Goal: Task Accomplishment & Management: Manage account settings

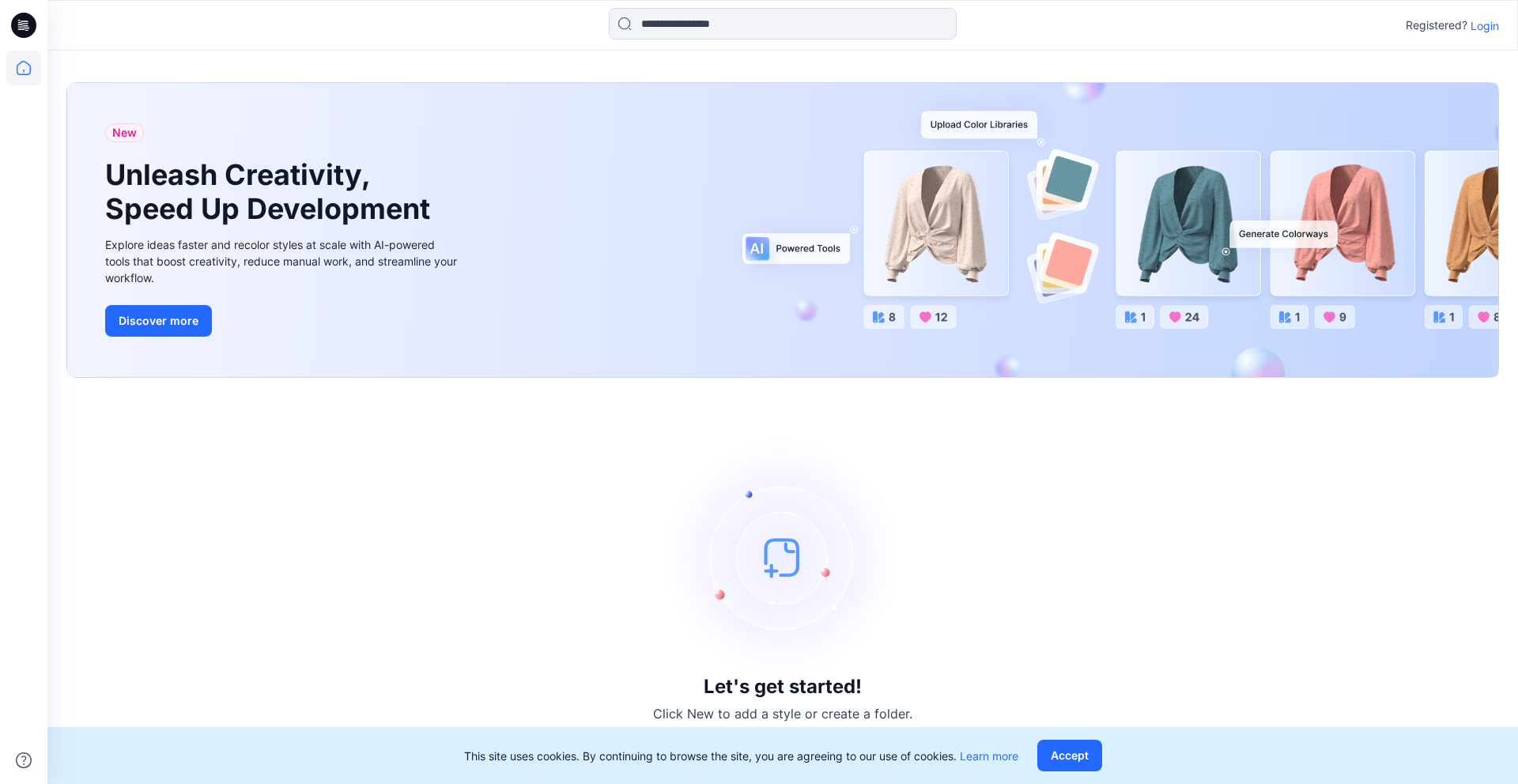
click at [22, 29] on icon at bounding box center [24, 25] width 25 height 25
click at [1081, 753] on button "Accept" at bounding box center [1069, 756] width 65 height 32
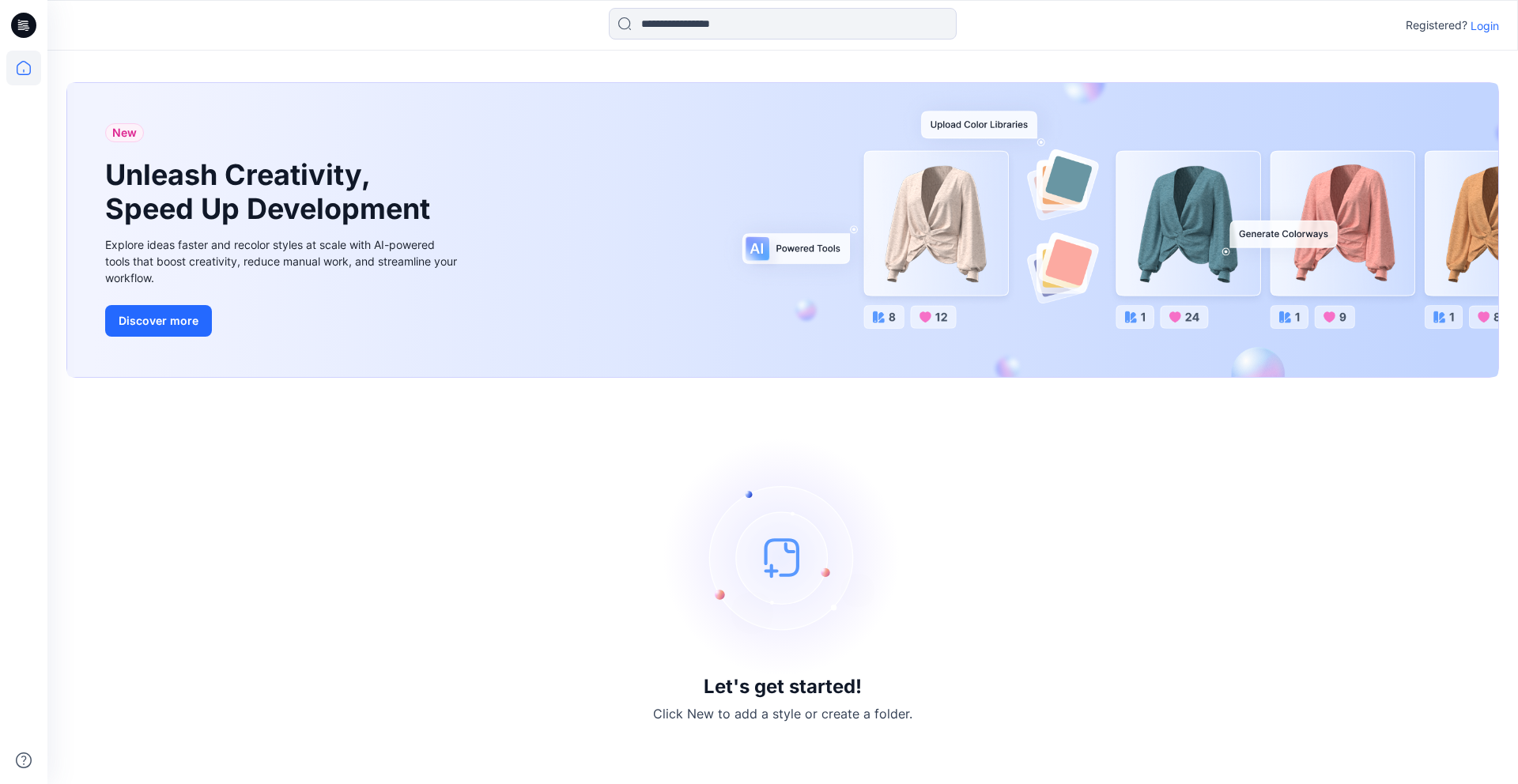
click at [24, 23] on icon at bounding box center [25, 23] width 7 height 1
click at [1490, 23] on p "Login" at bounding box center [1485, 25] width 29 height 17
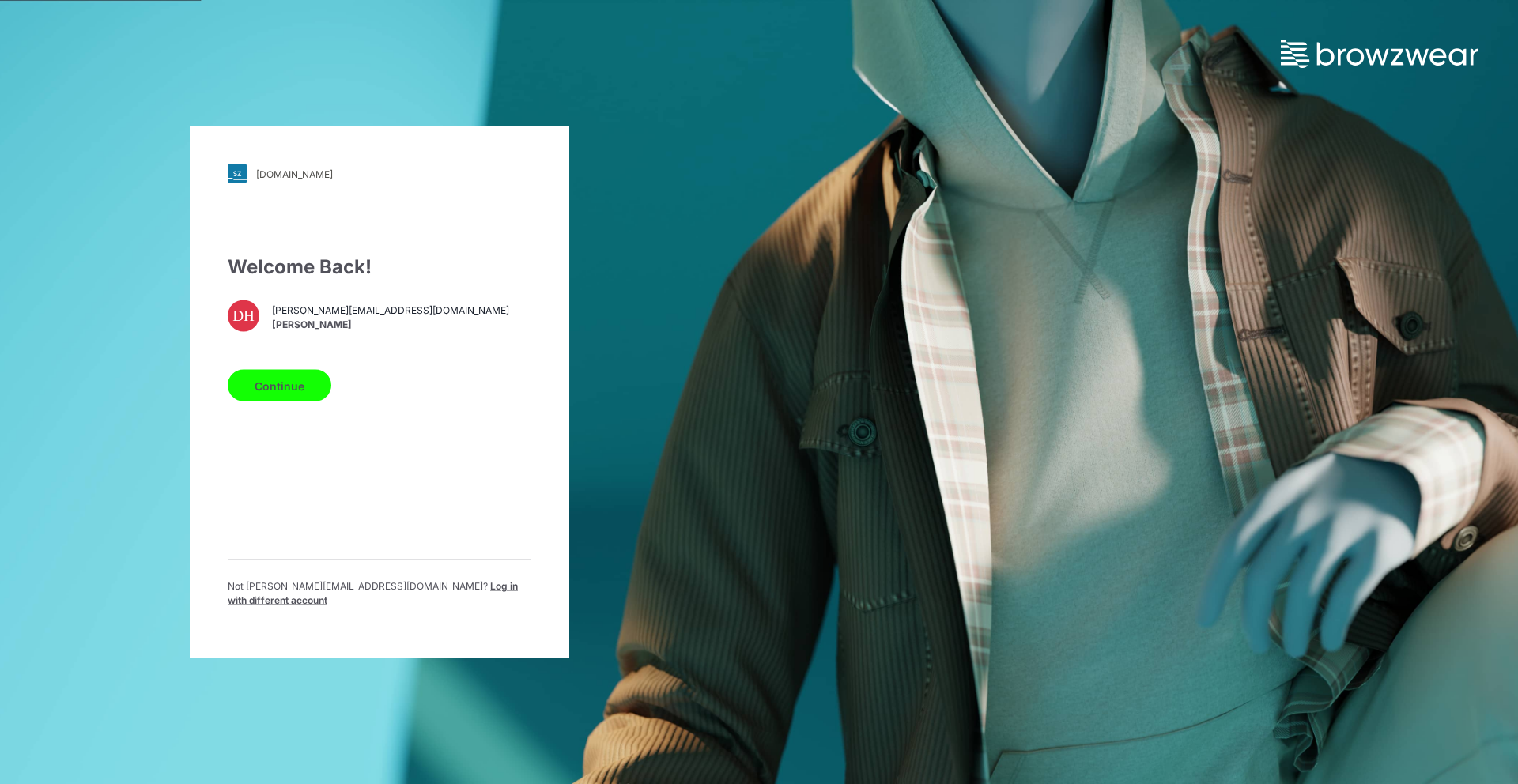
click at [293, 390] on button "Continue" at bounding box center [280, 386] width 104 height 32
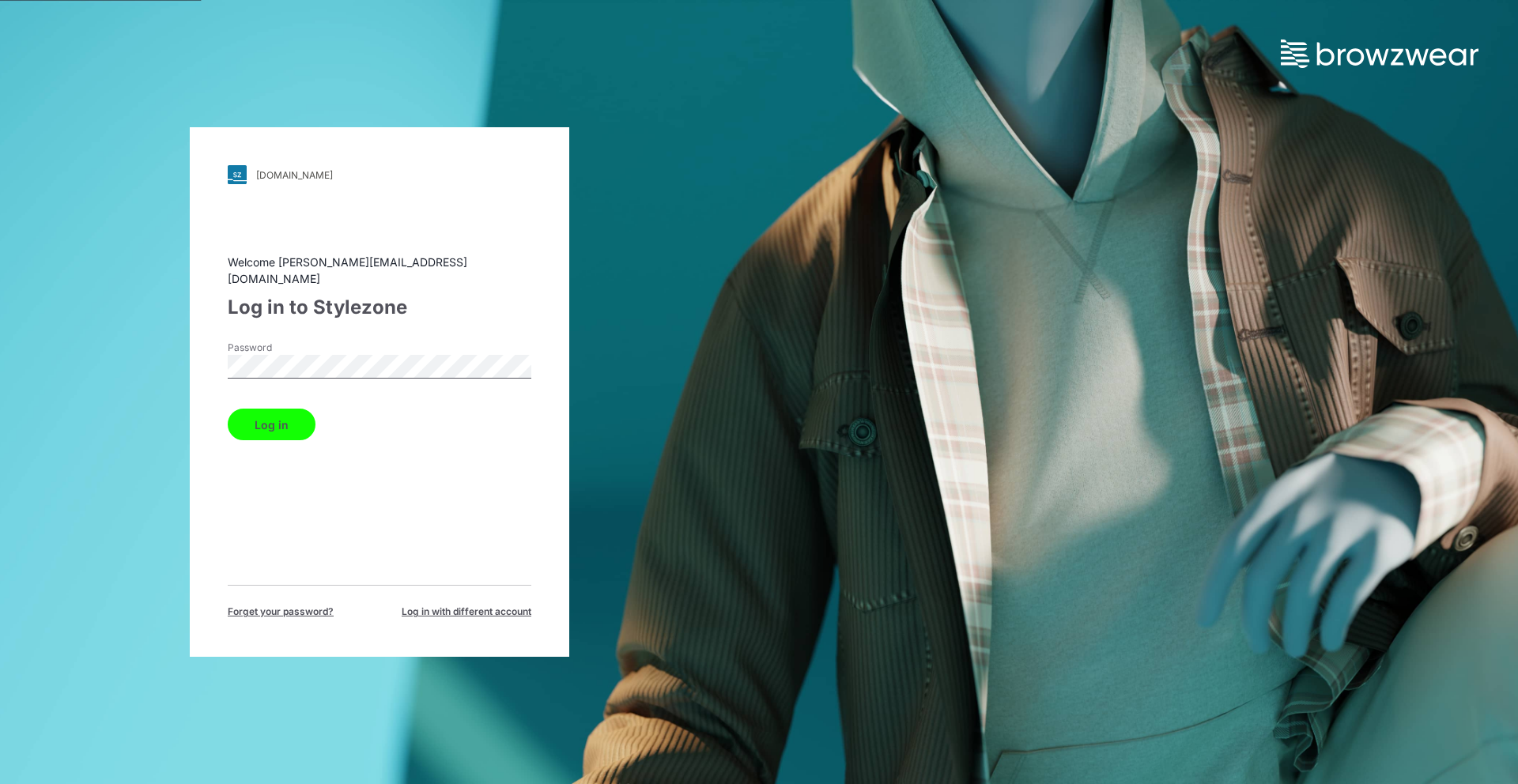
click at [281, 414] on button "Log in" at bounding box center [272, 425] width 88 height 32
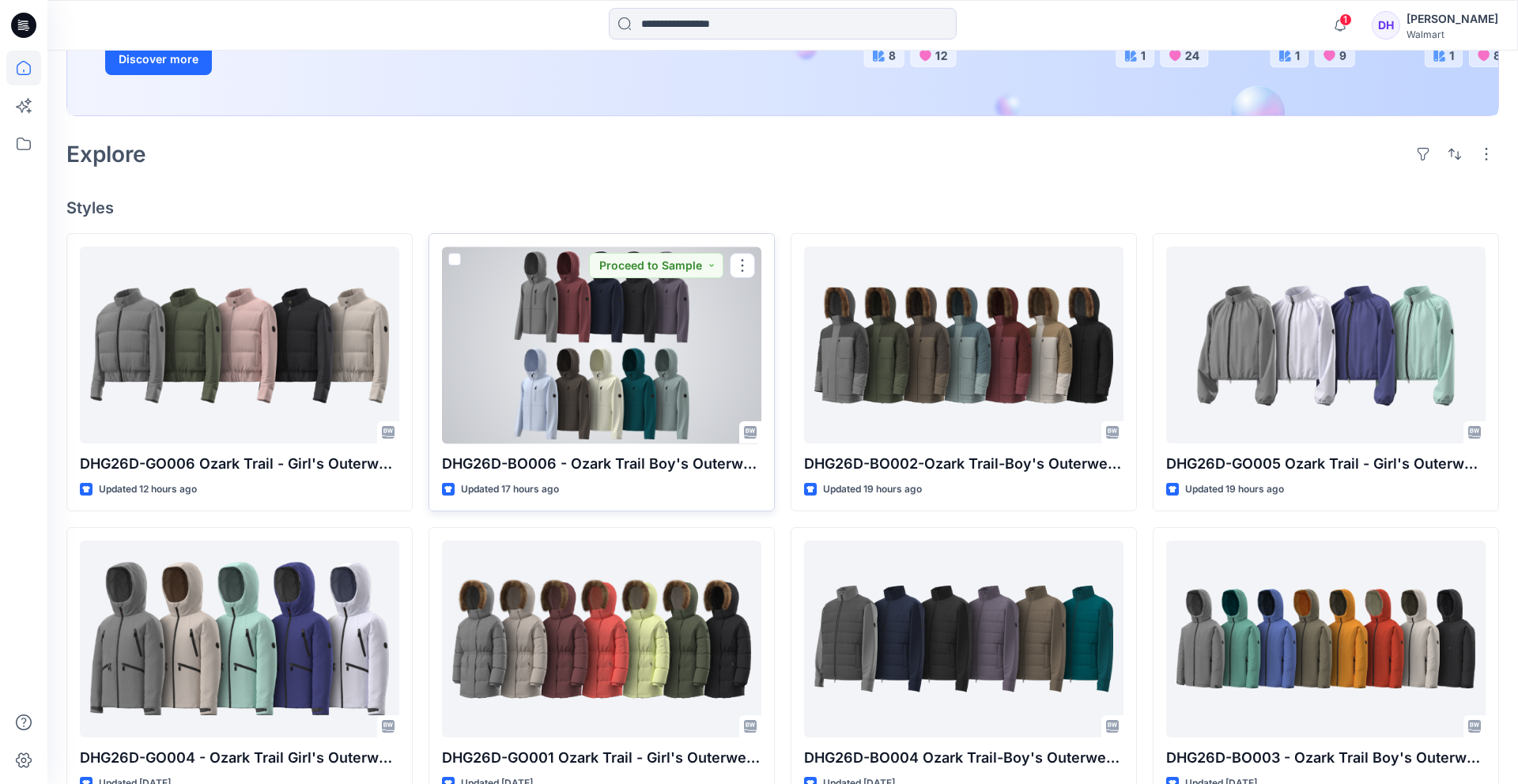
scroll to position [316, 0]
click at [630, 386] on div at bounding box center [602, 344] width 320 height 197
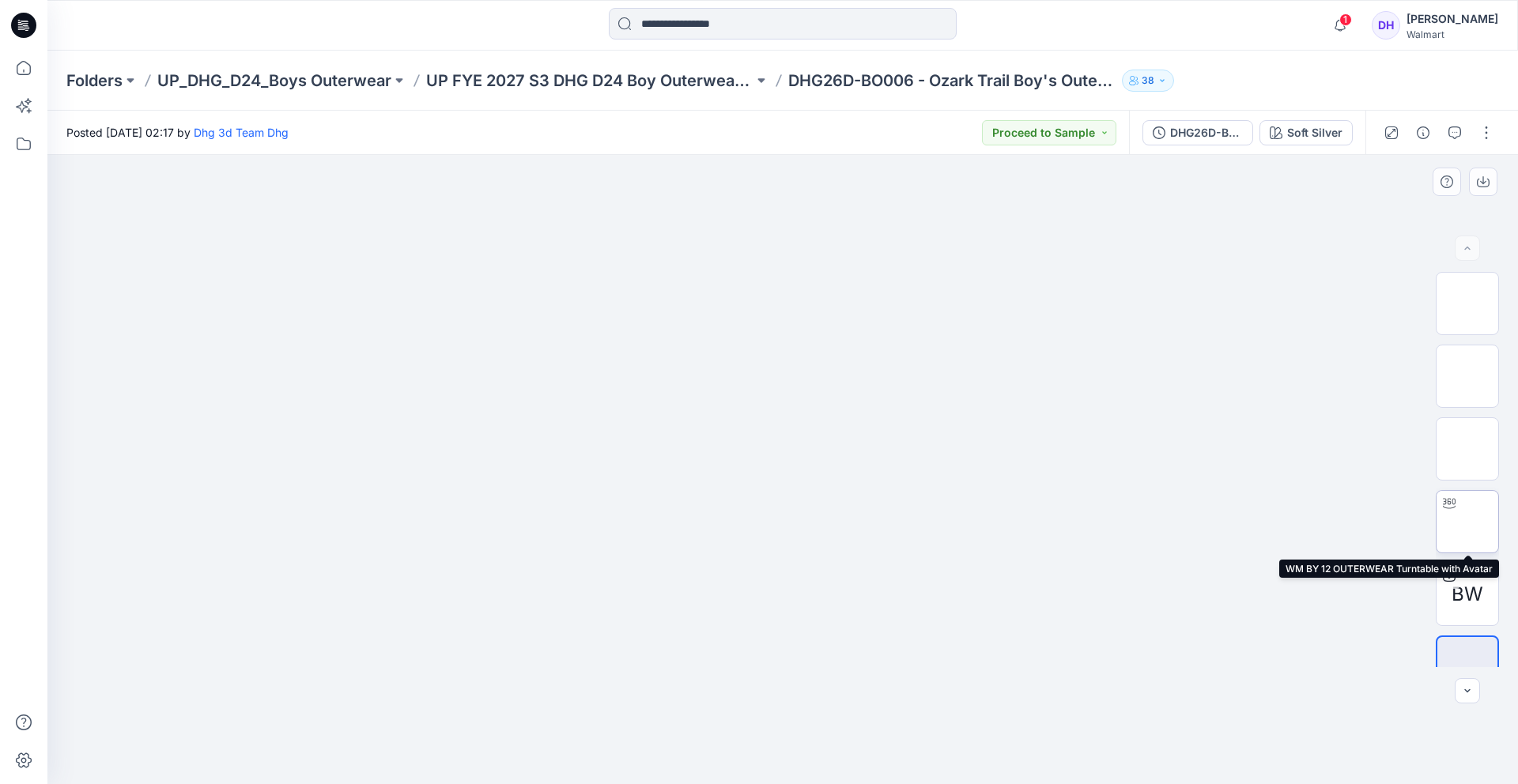
click at [1467, 522] on img at bounding box center [1467, 522] width 0 height 0
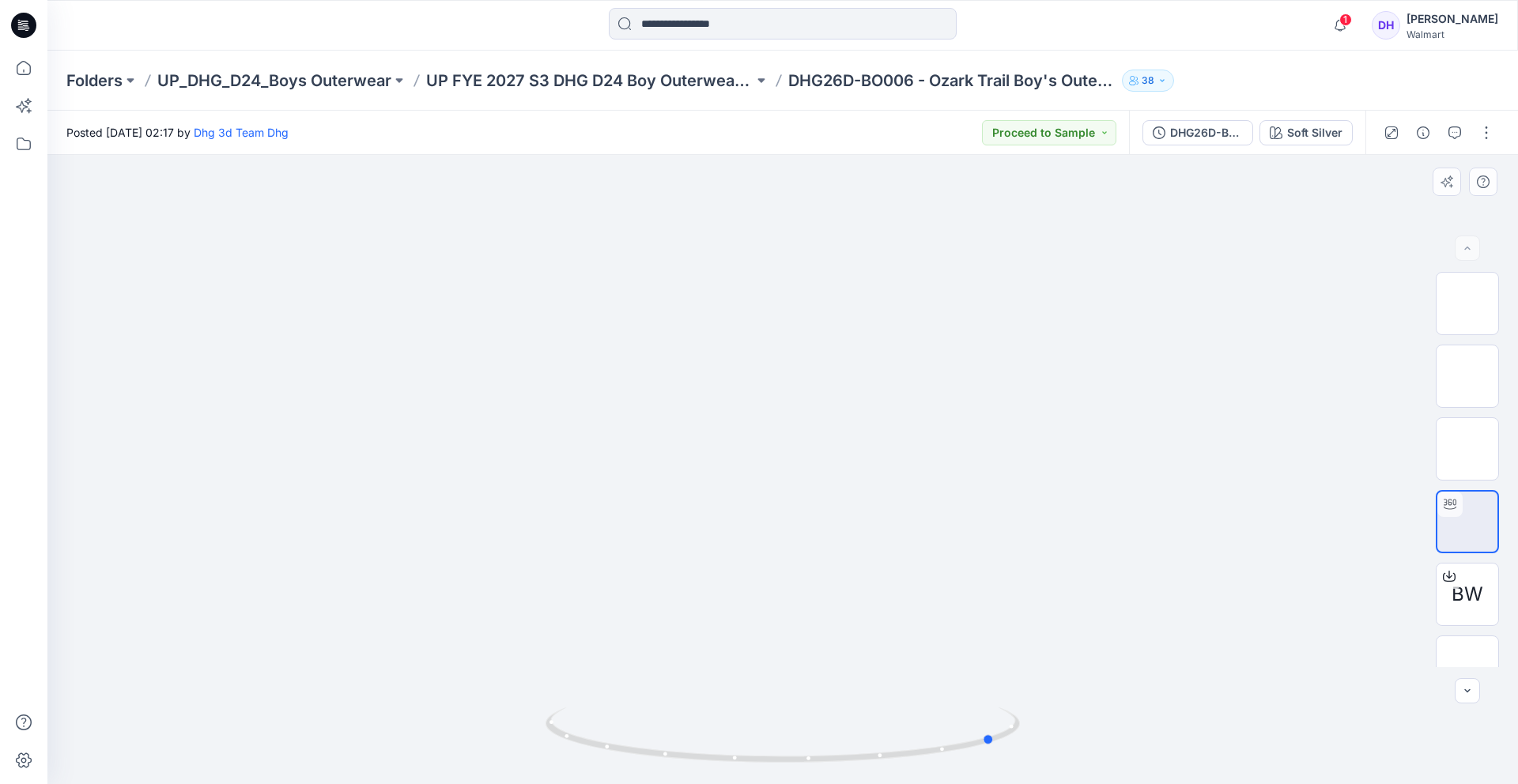
drag, startPoint x: 841, startPoint y: 438, endPoint x: 580, endPoint y: 454, distance: 261.5
click at [580, 454] on div at bounding box center [783, 469] width 1470 height 629
drag, startPoint x: 863, startPoint y: 465, endPoint x: 677, endPoint y: 472, distance: 186.1
click at [677, 472] on div at bounding box center [783, 469] width 1470 height 629
click at [1467, 667] on img at bounding box center [1467, 667] width 0 height 0
